Goal: Check status

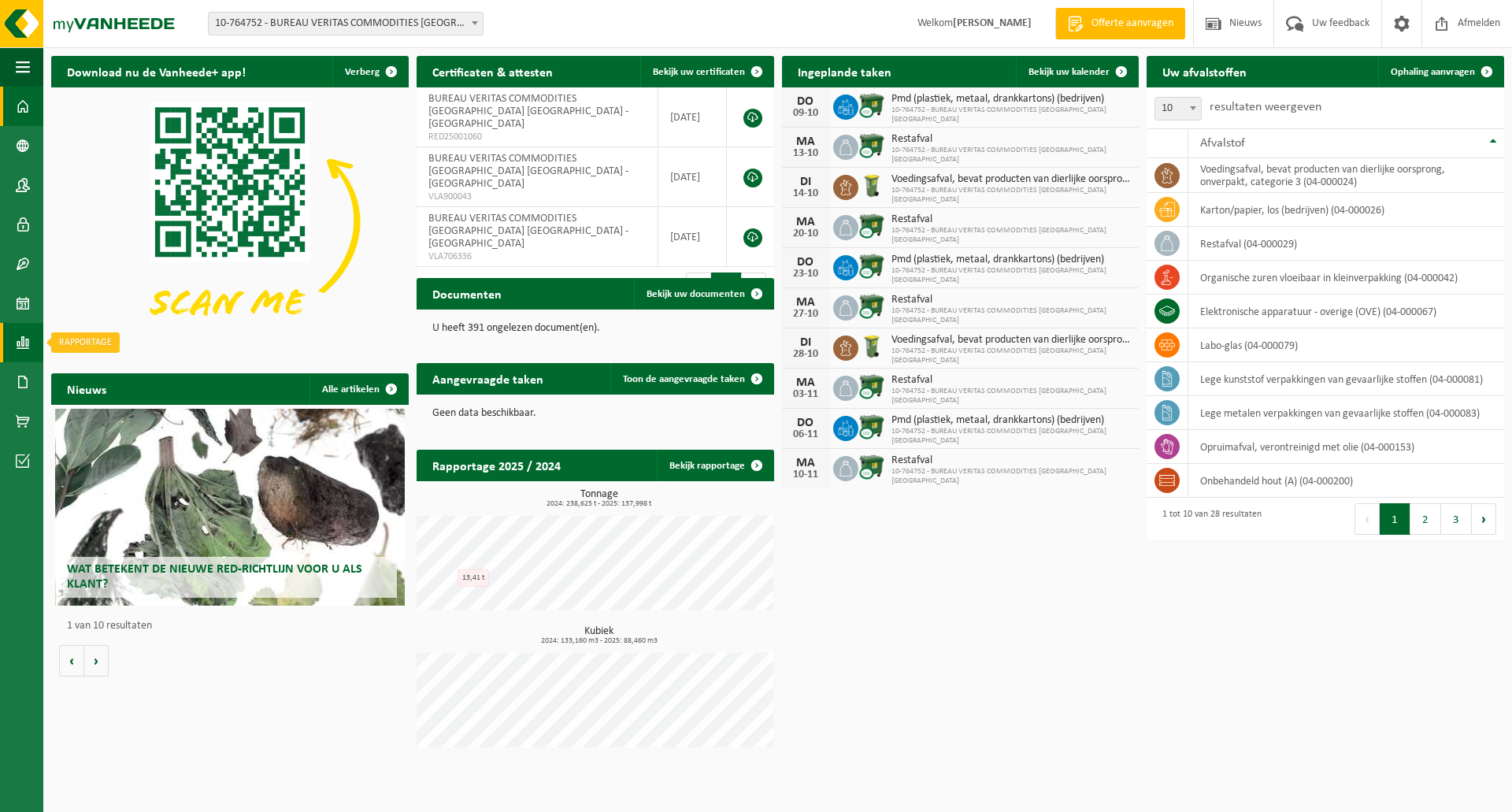
click at [24, 336] on span at bounding box center [23, 342] width 14 height 40
click at [117, 340] on span "In grafiekvorm" at bounding box center [127, 343] width 71 height 30
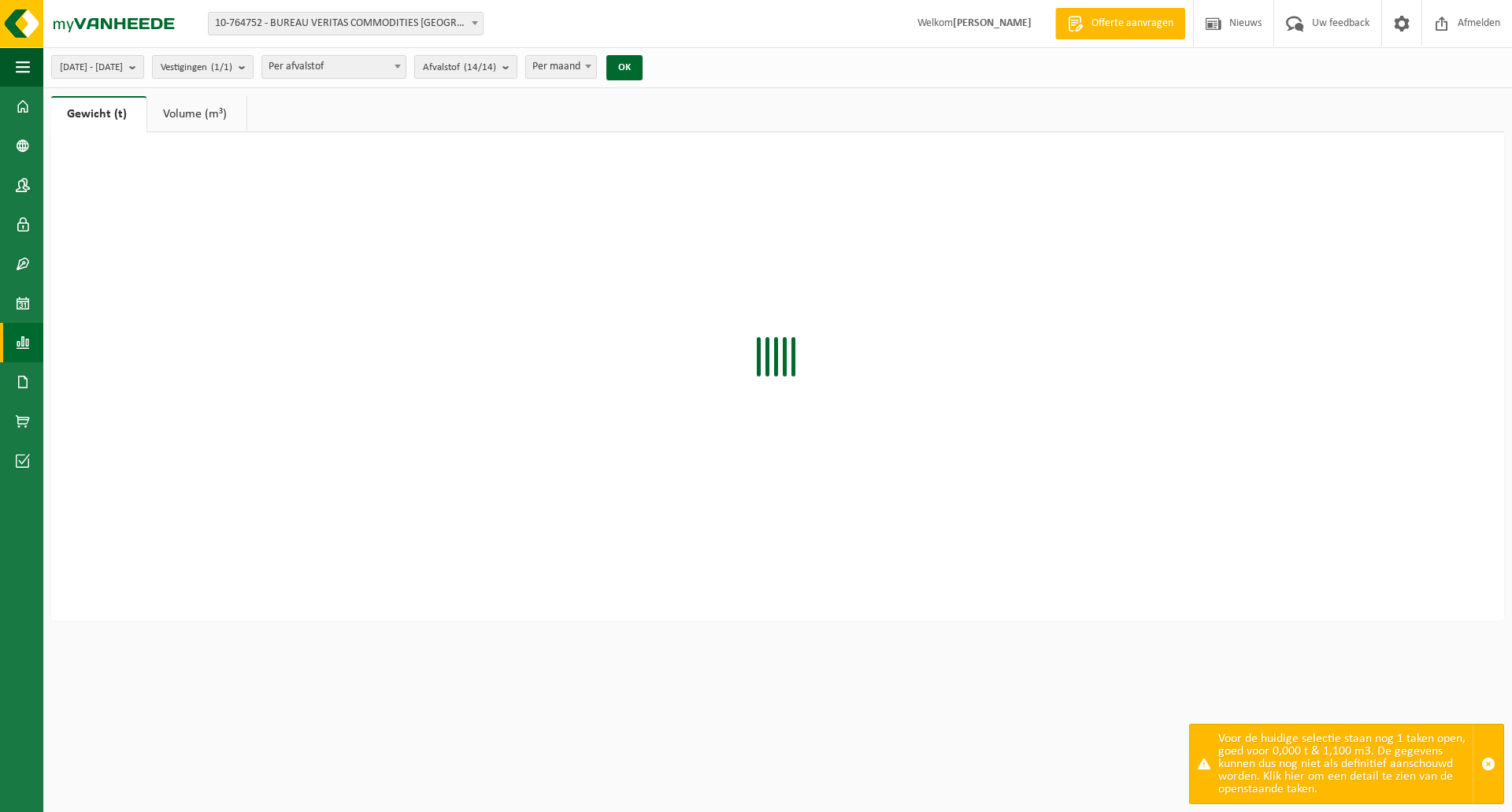
click at [19, 345] on span at bounding box center [23, 342] width 14 height 40
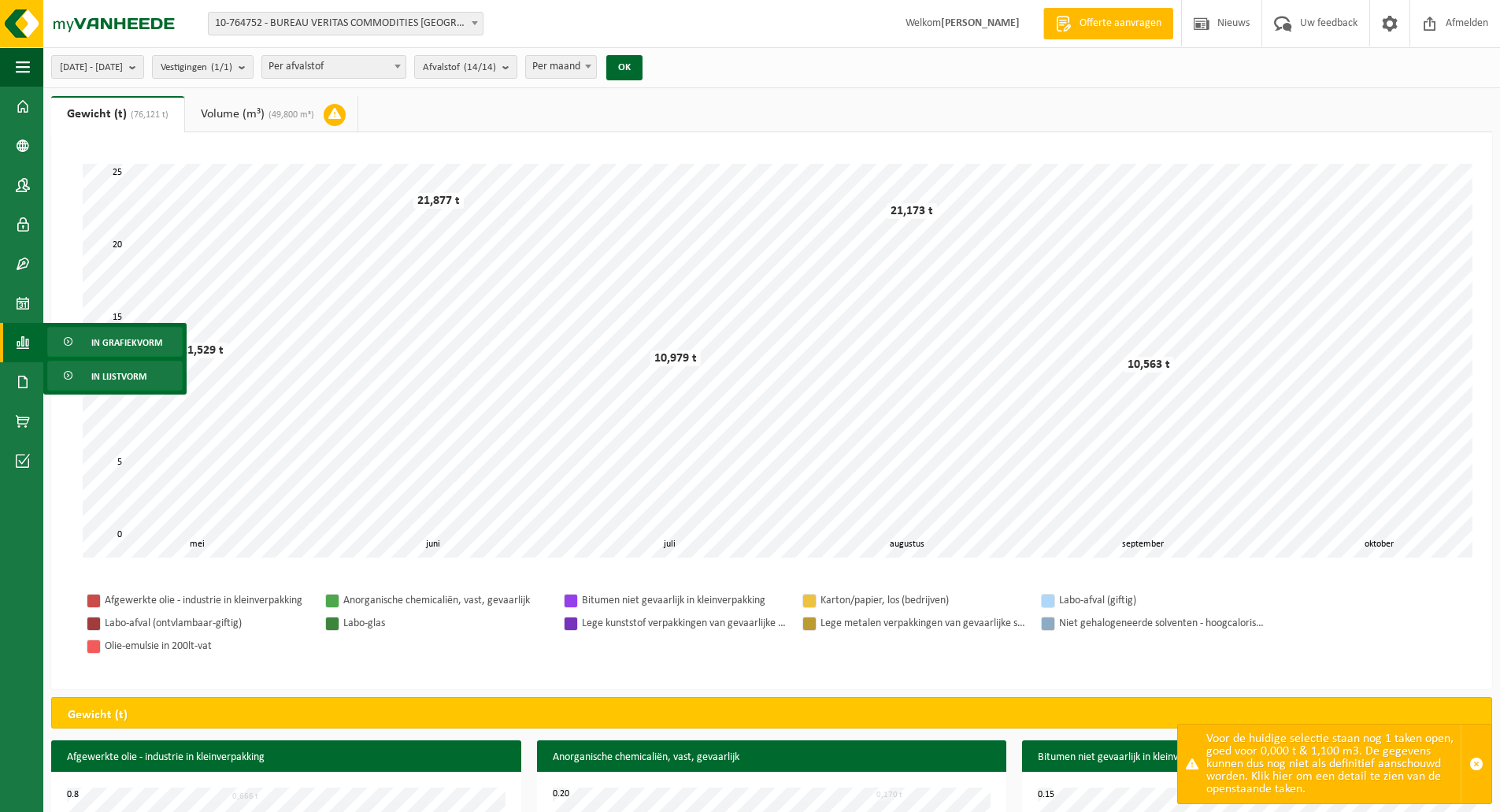
click at [87, 377] on link "In lijstvorm" at bounding box center [114, 376] width 135 height 30
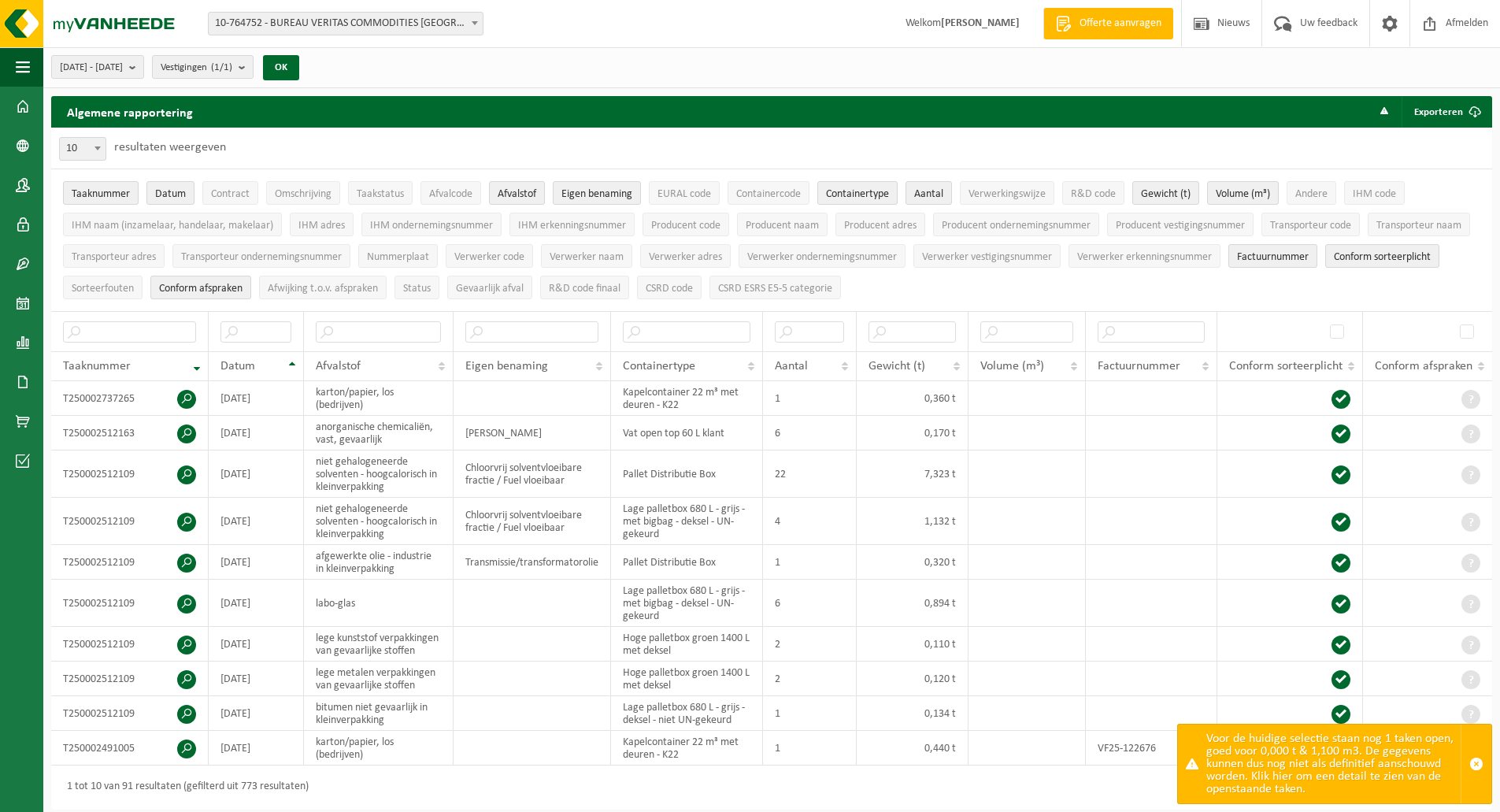
click at [1295, 785] on div "Voor de huidige selectie staan nog 1 taken open, goed voor 0,000 t & 1,100 m3. …" at bounding box center [1334, 764] width 255 height 79
click at [1260, 775] on div "Voor de huidige selectie staan nog 1 taken open, goed voor 0,000 t & 1,100 m3. …" at bounding box center [1334, 764] width 255 height 79
click at [1281, 778] on div "Voor de huidige selectie staan nog 1 taken open, goed voor 0,000 t & 1,100 m3. …" at bounding box center [1334, 764] width 255 height 79
click at [1281, 780] on div "Voor de huidige selectie staan nog 1 taken open, goed voor 0,000 t & 1,100 m3. …" at bounding box center [1334, 764] width 255 height 79
click at [1285, 779] on div "Voor de huidige selectie staan nog 1 taken open, goed voor 0,000 t & 1,100 m3. …" at bounding box center [1334, 764] width 255 height 79
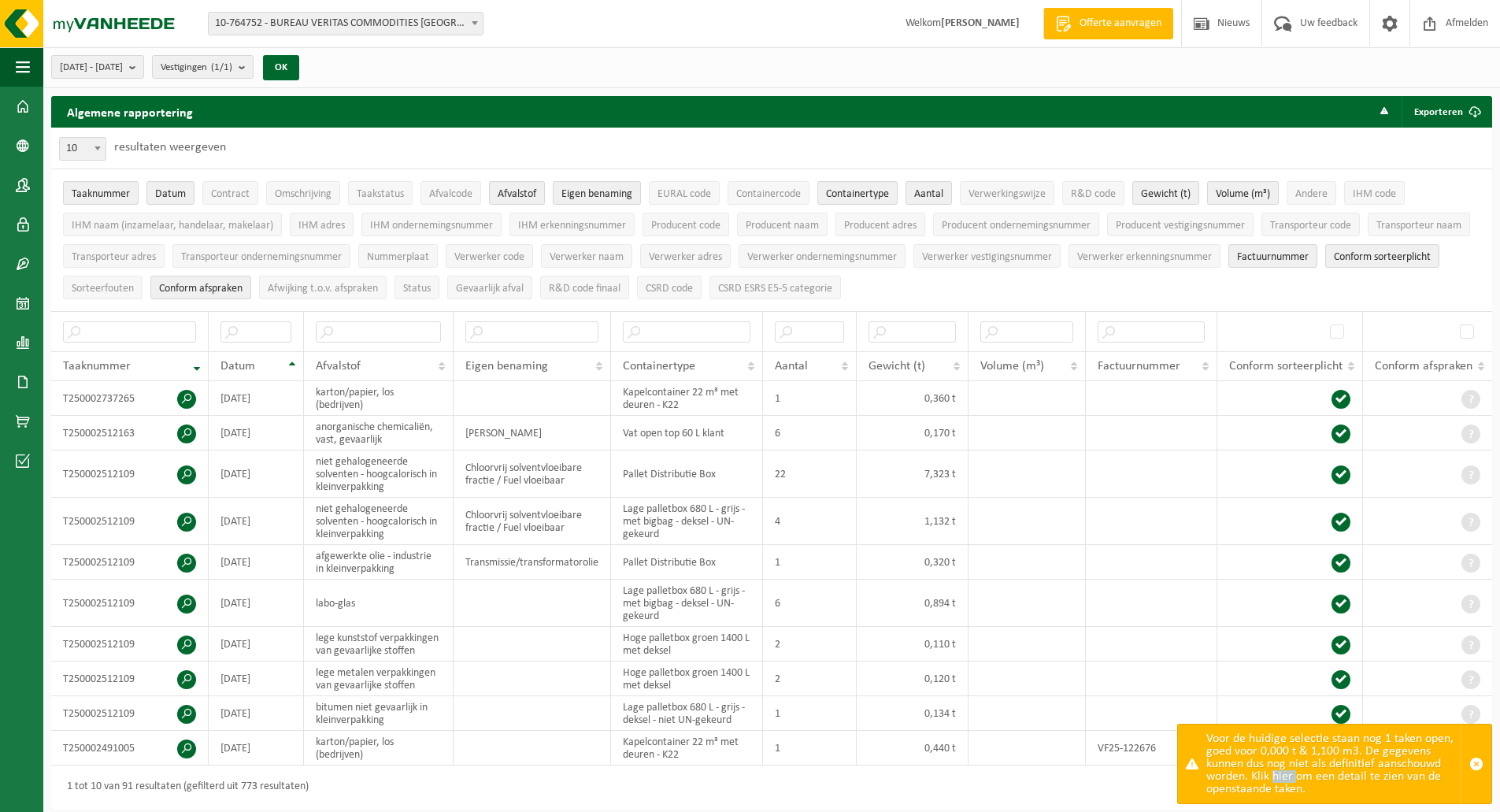
click at [1285, 779] on div "Voor de huidige selectie staan nog 1 taken open, goed voor 0,000 t & 1,100 m3. …" at bounding box center [1334, 764] width 255 height 79
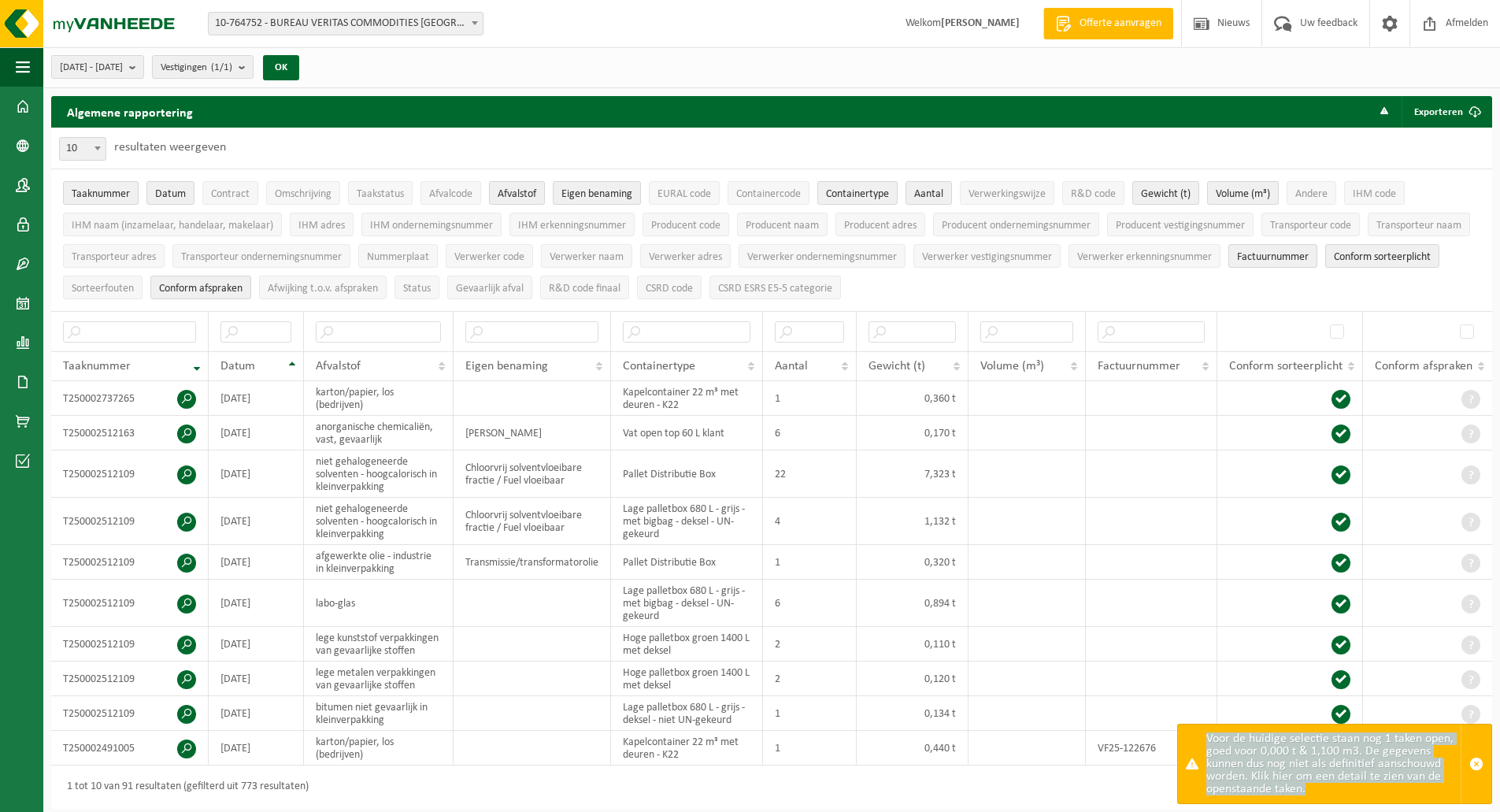
click at [1285, 779] on div "Voor de huidige selectie staan nog 1 taken open, goed voor 0,000 t & 1,100 m3. …" at bounding box center [1334, 764] width 255 height 79
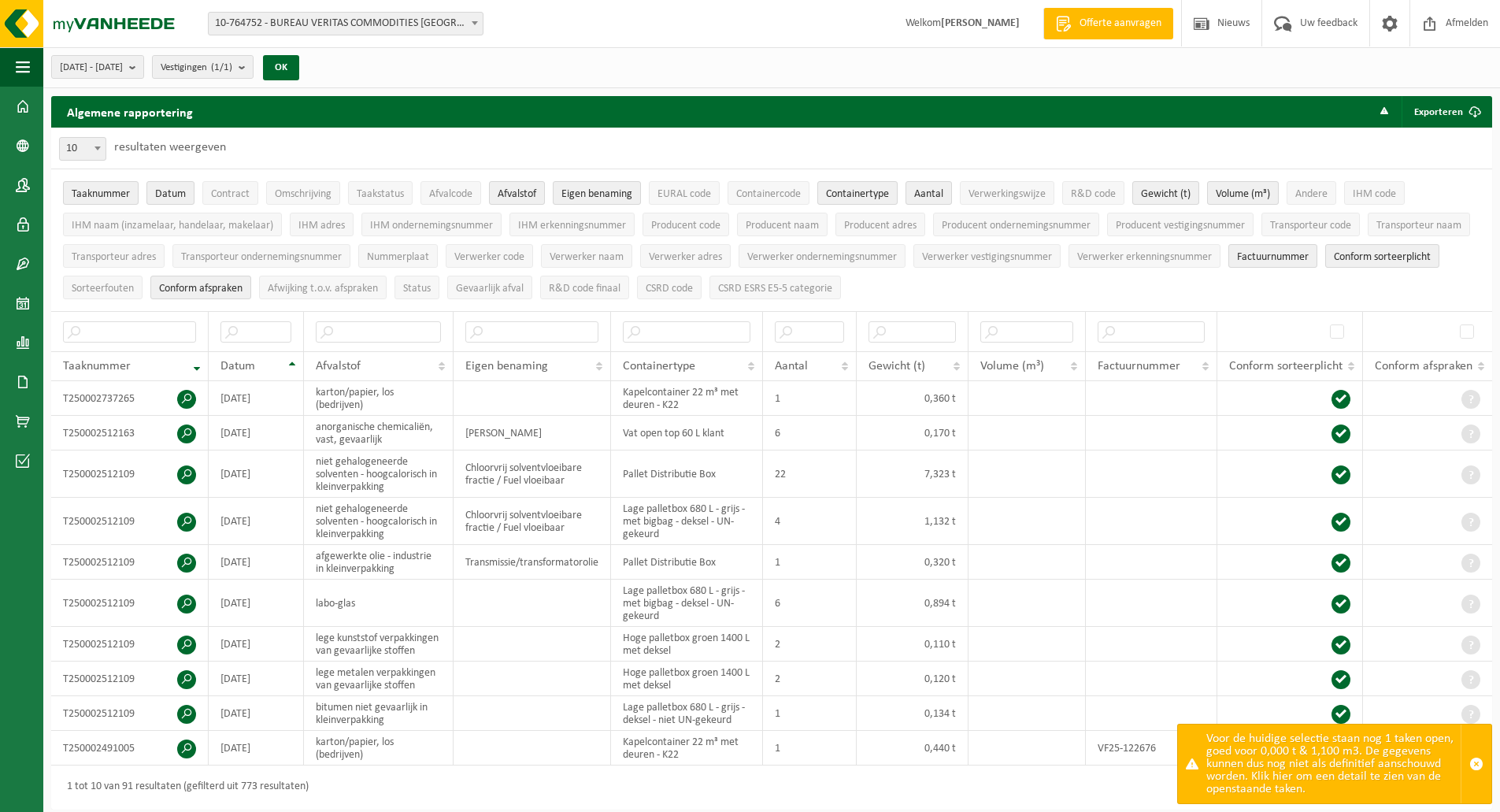
click at [1330, 783] on div "Voor de huidige selectie staan nog 1 taken open, goed voor 0,000 t & 1,100 m3. …" at bounding box center [1334, 764] width 255 height 79
click at [1277, 778] on div "Voor de huidige selectie staan nog 1 taken open, goed voor 0,000 t & 1,100 m3. …" at bounding box center [1334, 764] width 255 height 79
click at [1281, 781] on div "Voor de huidige selectie staan nog 1 taken open, goed voor 0,000 t & 1,100 m3. …" at bounding box center [1334, 764] width 255 height 79
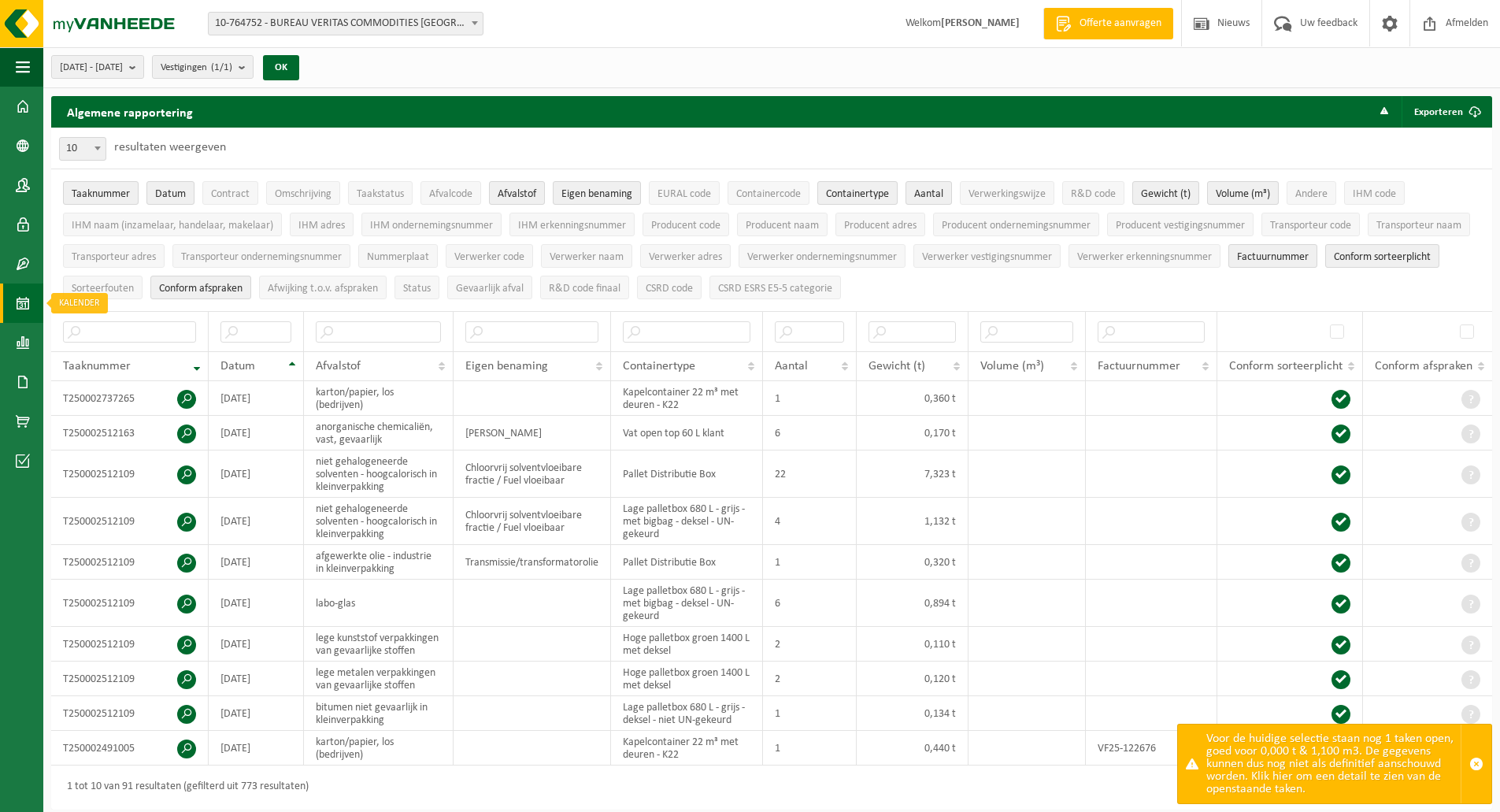
click at [24, 308] on span at bounding box center [23, 303] width 14 height 40
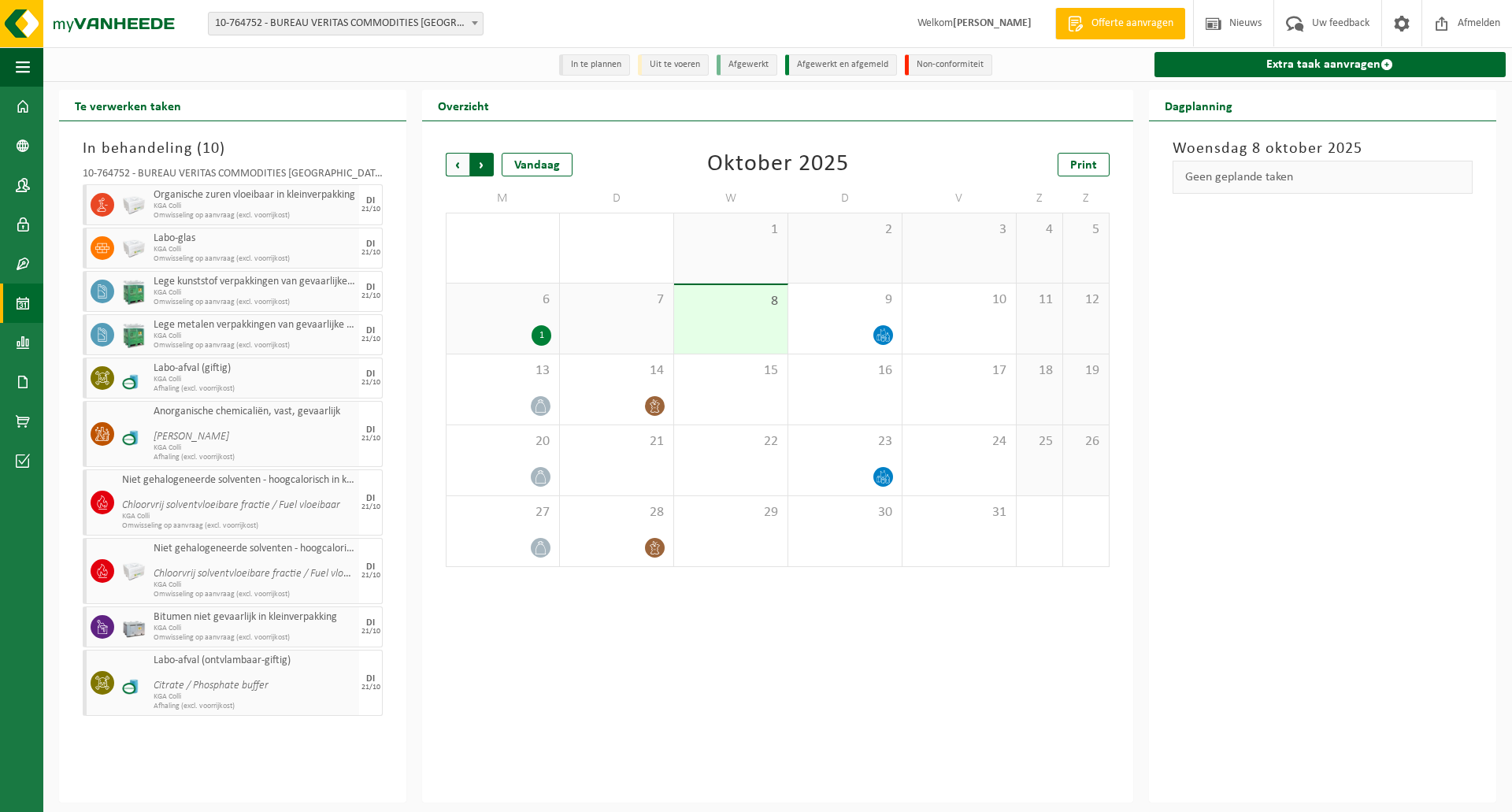
click at [458, 161] on span "Vorige" at bounding box center [457, 165] width 24 height 24
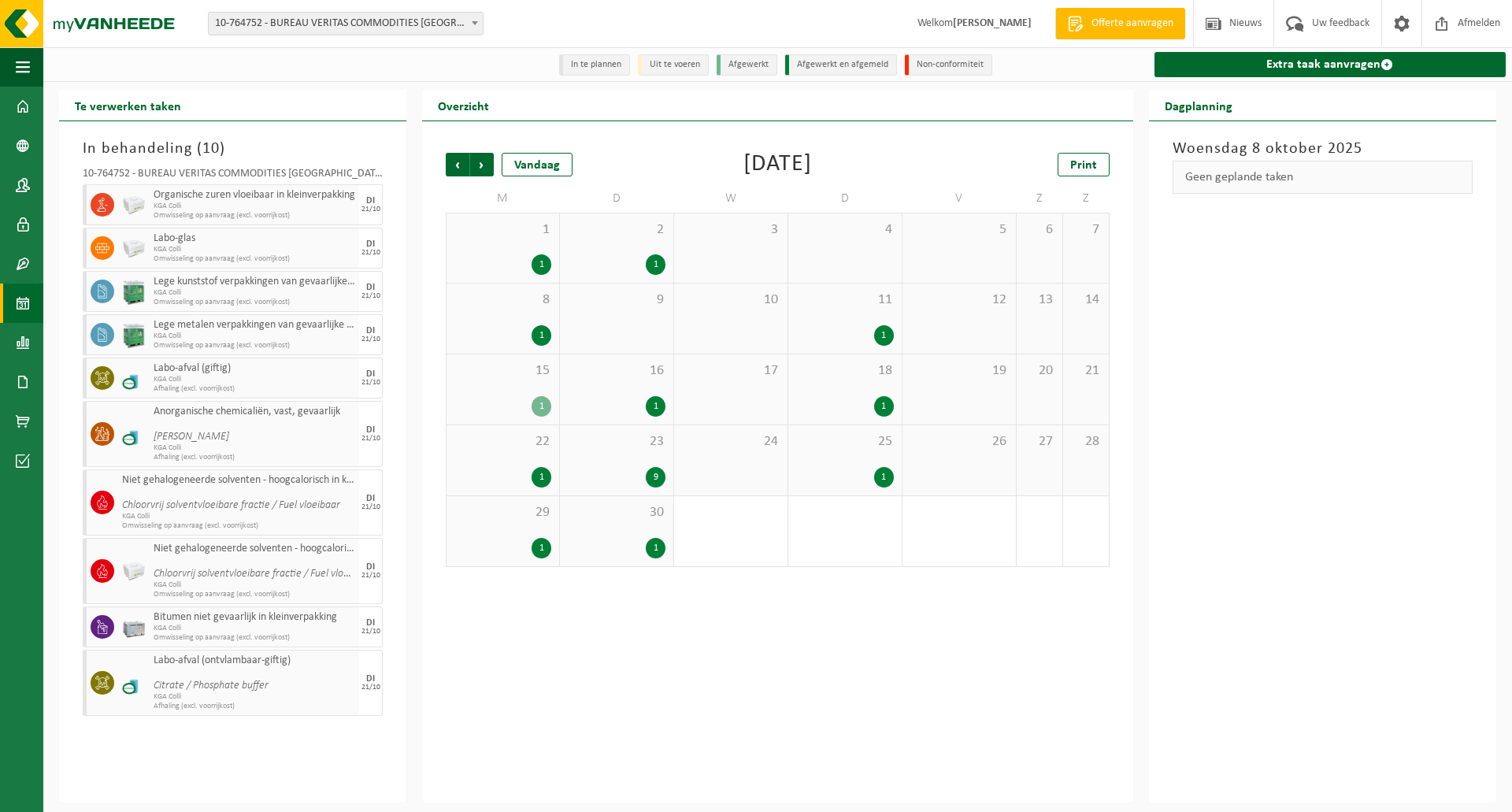
click at [890, 477] on div "1" at bounding box center [884, 477] width 19 height 20
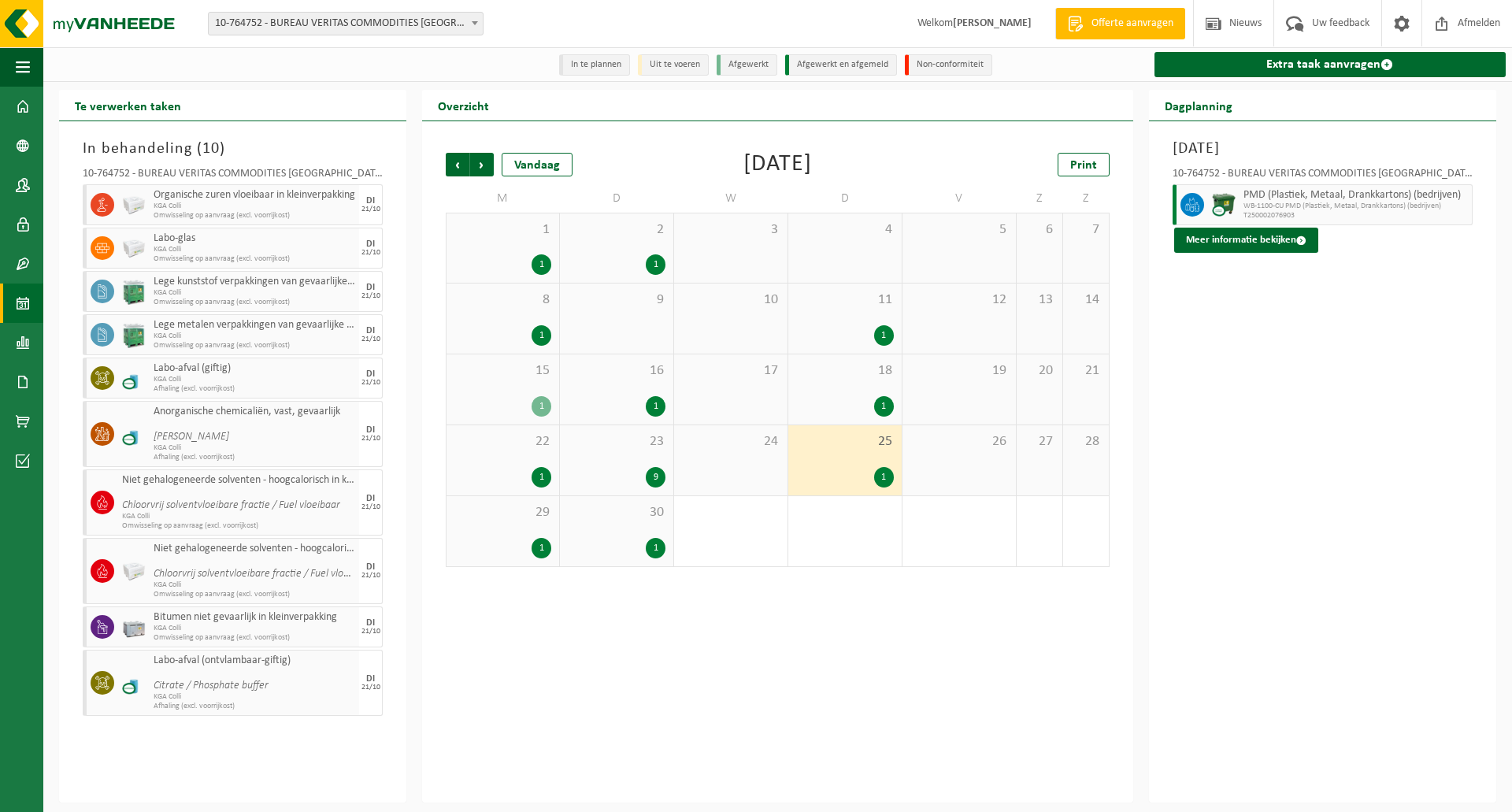
click at [530, 545] on div "1" at bounding box center [502, 548] width 97 height 20
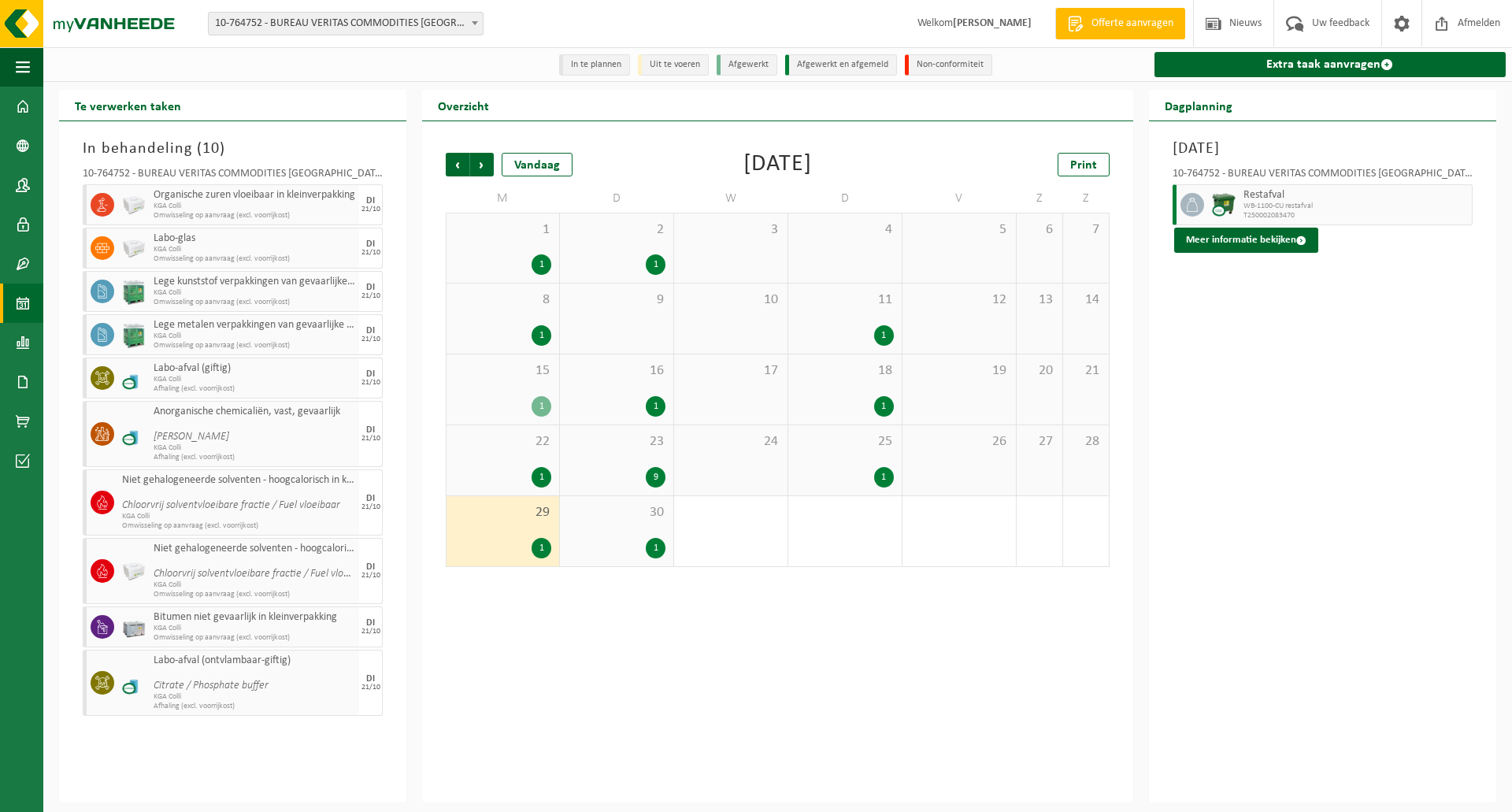
click at [534, 546] on div "1" at bounding box center [541, 548] width 19 height 20
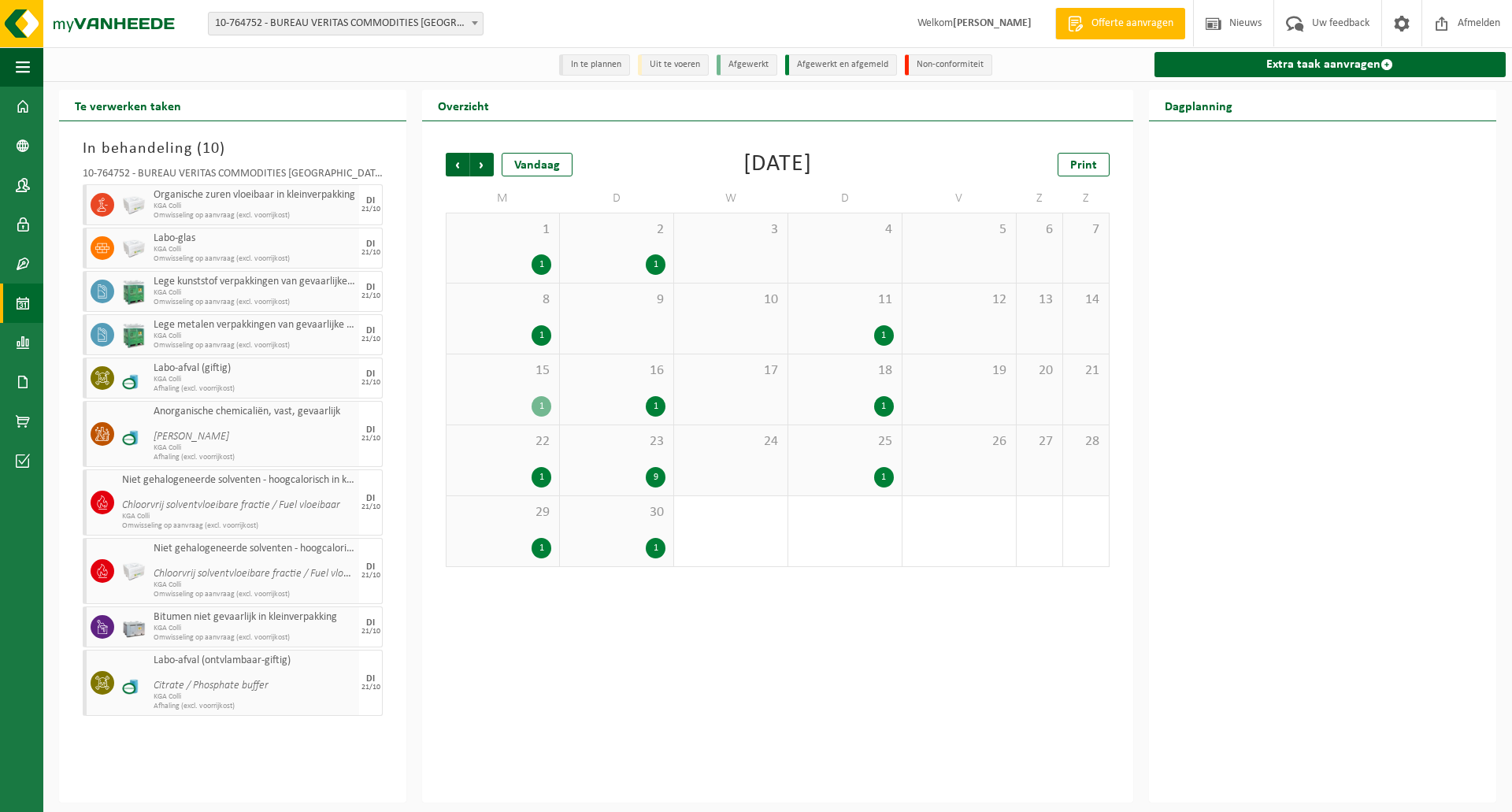
click at [534, 546] on div "1" at bounding box center [541, 548] width 19 height 20
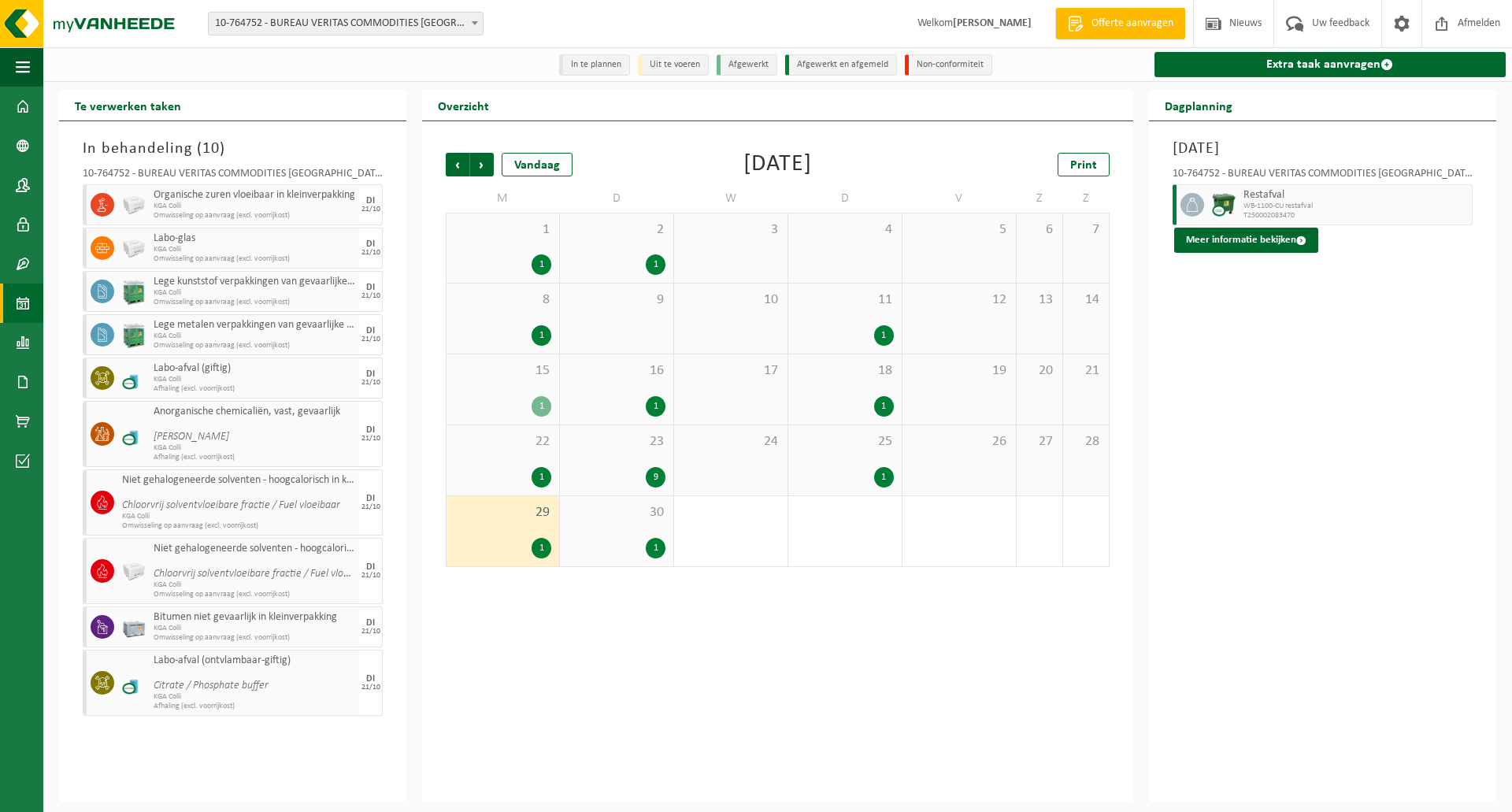
click at [658, 547] on div "1" at bounding box center [655, 548] width 19 height 20
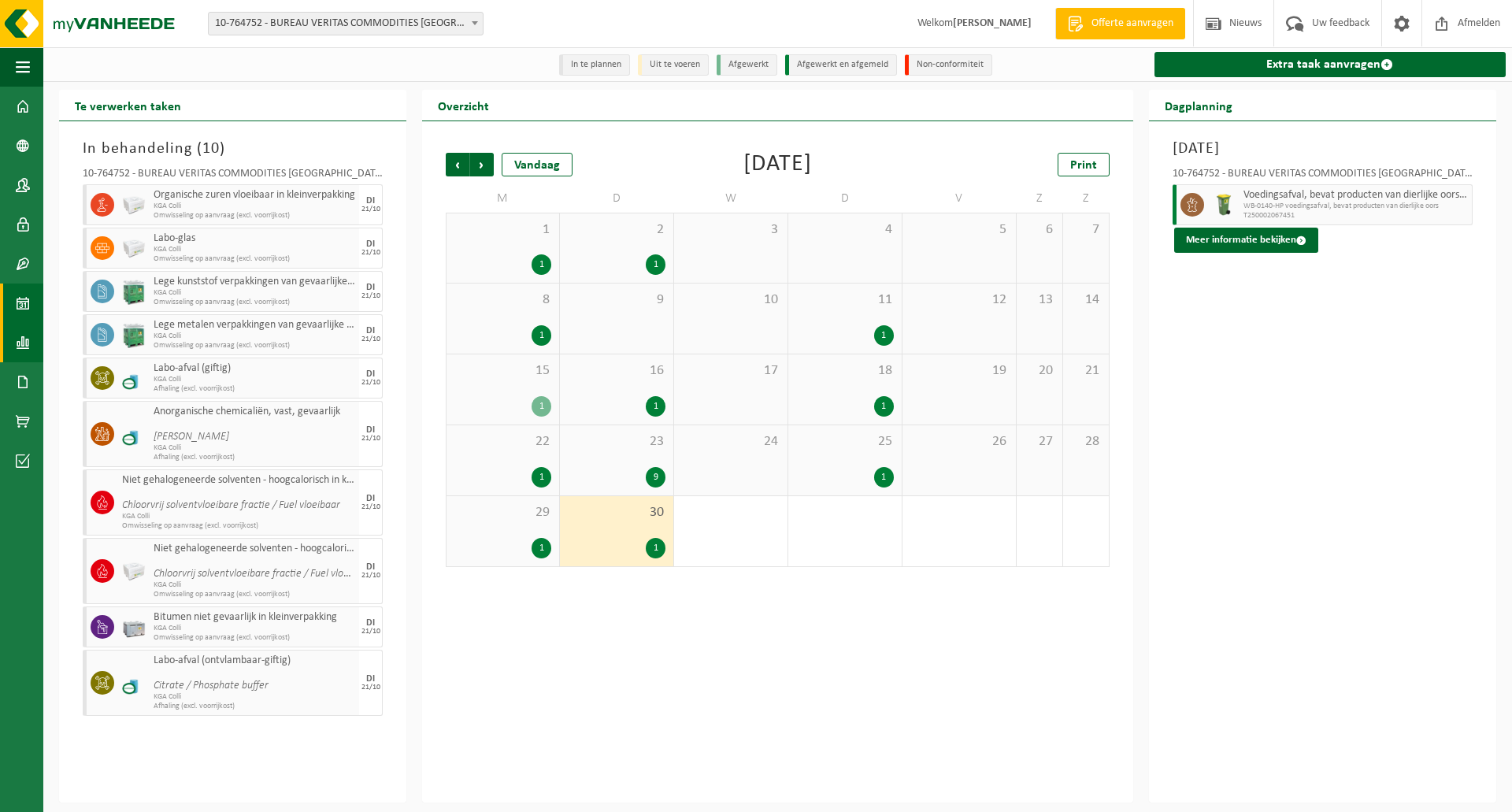
click at [22, 345] on span at bounding box center [23, 342] width 14 height 40
click at [87, 379] on link "In lijstvorm" at bounding box center [114, 376] width 135 height 30
